Goal: Task Accomplishment & Management: Manage account settings

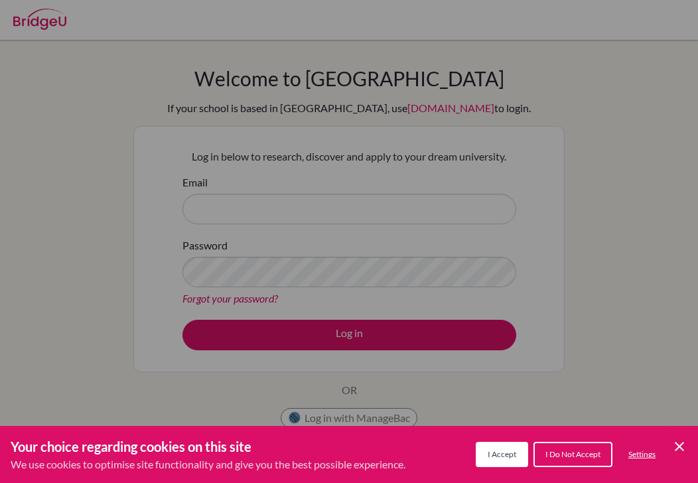
click at [673, 447] on icon "Cookie Control Close Icon" at bounding box center [680, 447] width 16 height 16
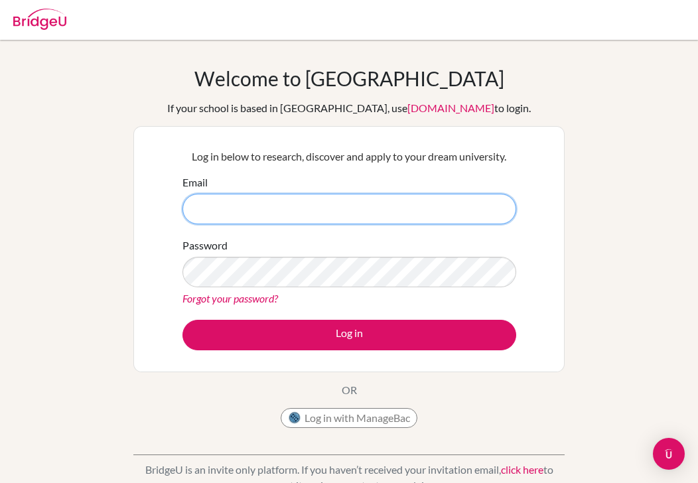
click at [372, 208] on input "Email" at bounding box center [349, 209] width 334 height 31
type input "yuna_saito@my.ofs.edu.sg"
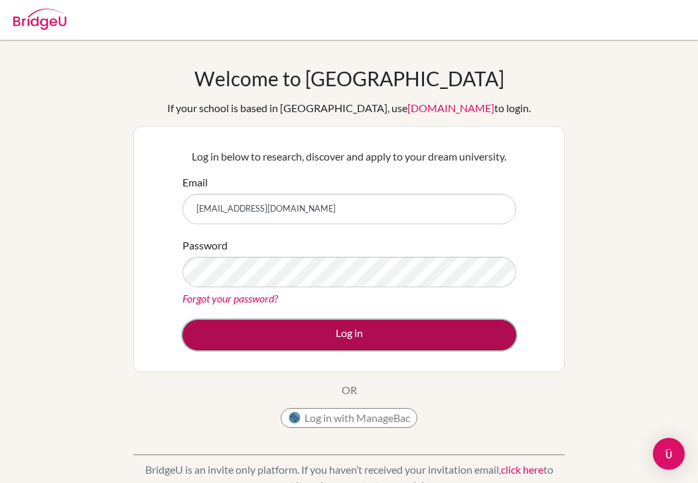
click at [361, 333] on button "Log in" at bounding box center [349, 335] width 334 height 31
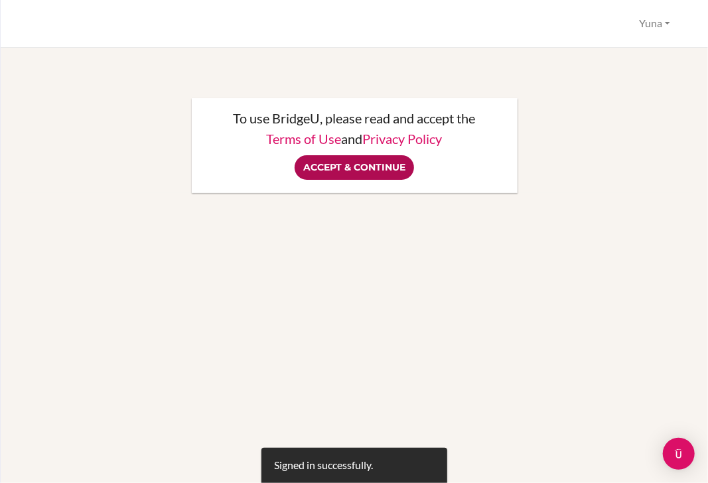
click at [368, 173] on input "Accept & Continue" at bounding box center [354, 167] width 119 height 25
